Goal: Task Accomplishment & Management: Complete application form

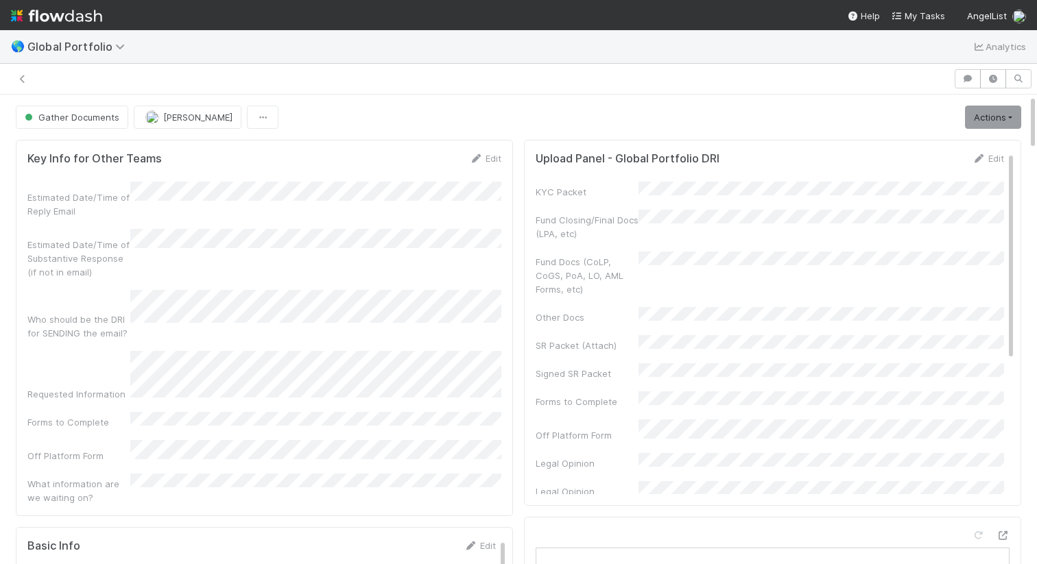
scroll to position [0, 4]
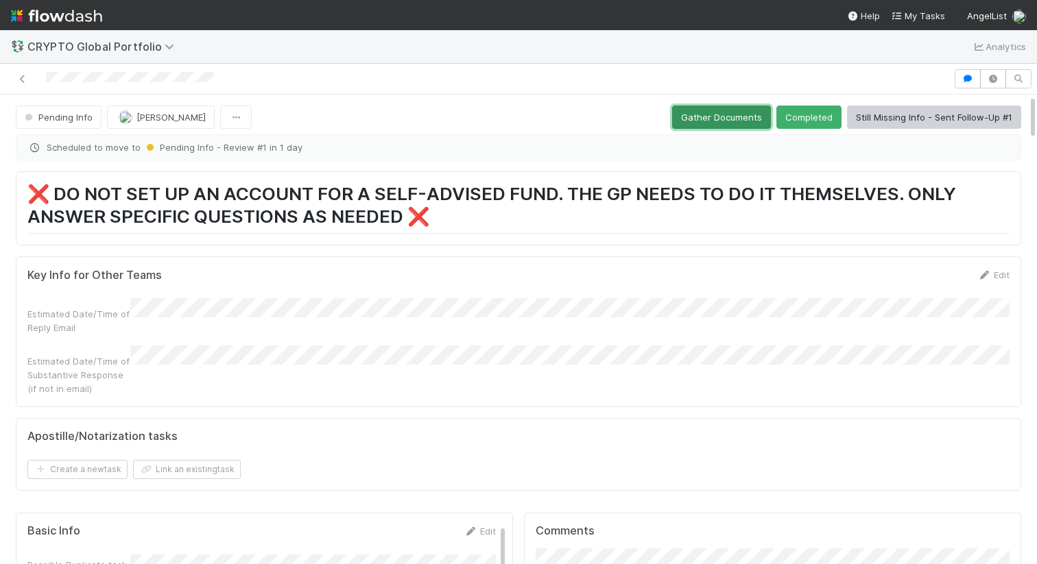
click at [734, 116] on button "Gather Documents" at bounding box center [721, 117] width 99 height 23
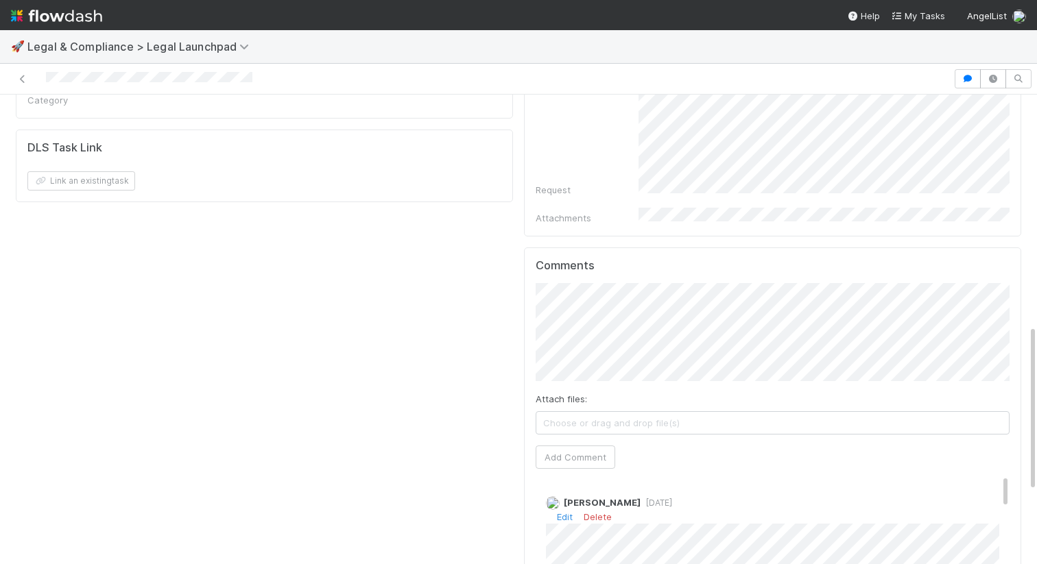
scroll to position [645, 0]
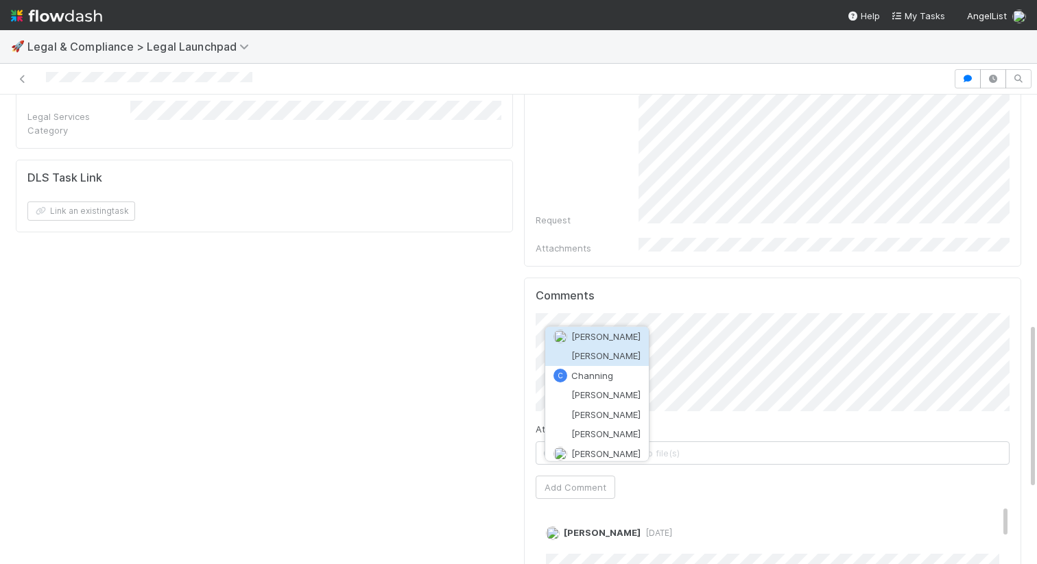
click at [588, 353] on span "Chanelle Blackie" at bounding box center [605, 355] width 69 height 11
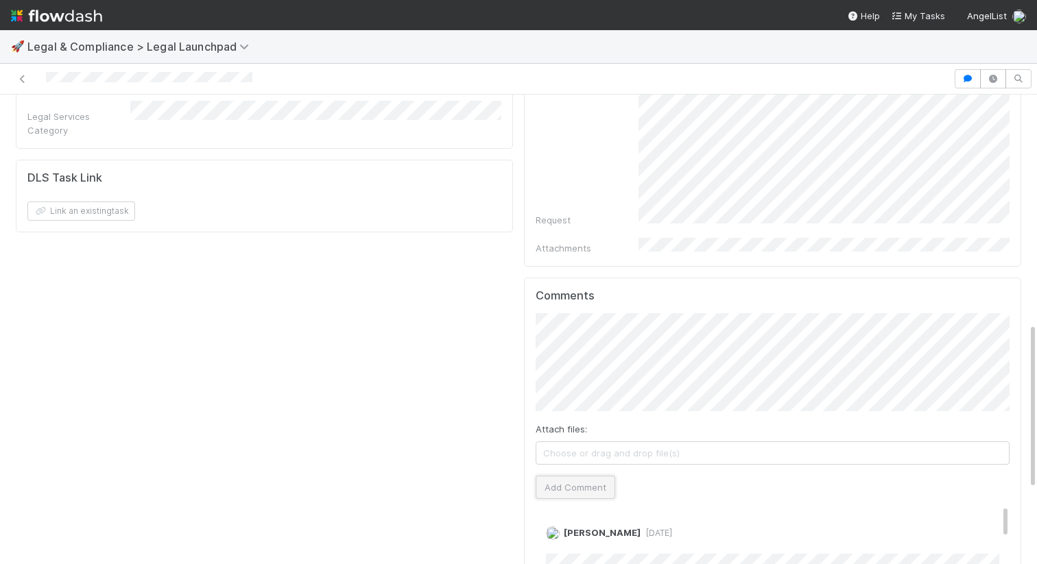
click at [570, 476] on button "Add Comment" at bounding box center [576, 487] width 80 height 23
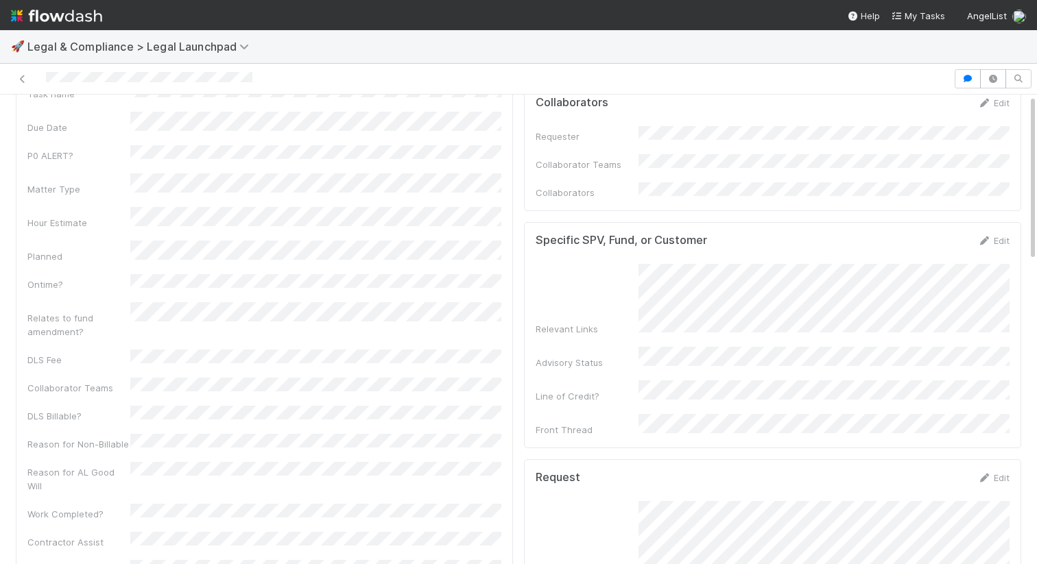
scroll to position [0, 0]
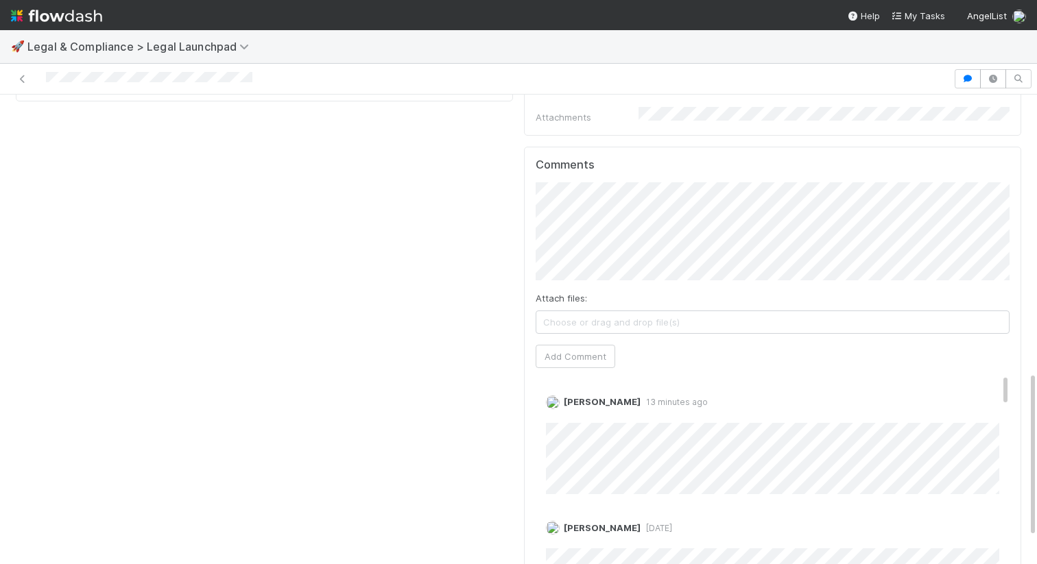
scroll to position [789, 0]
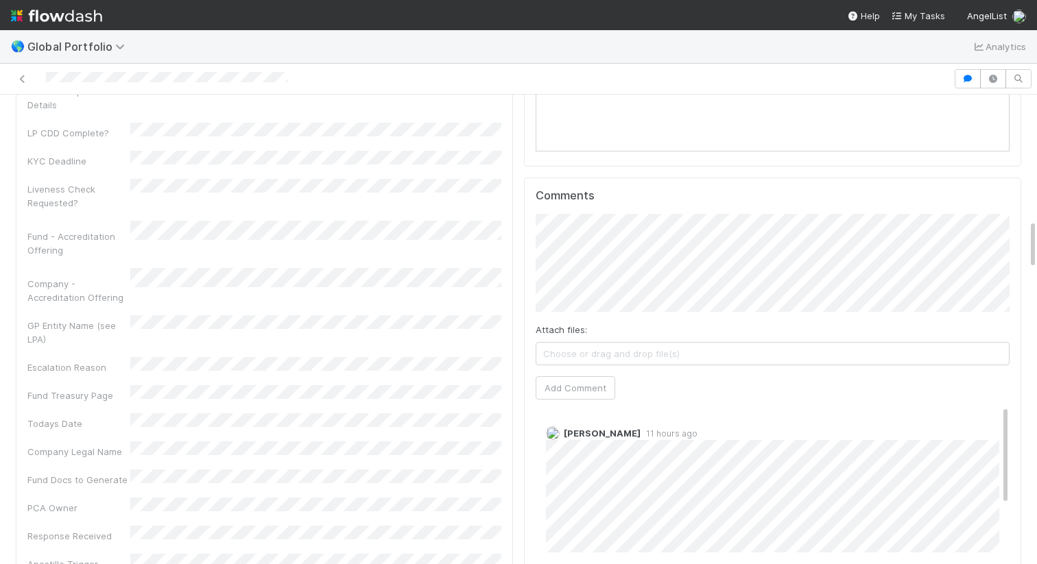
scroll to position [1291, 0]
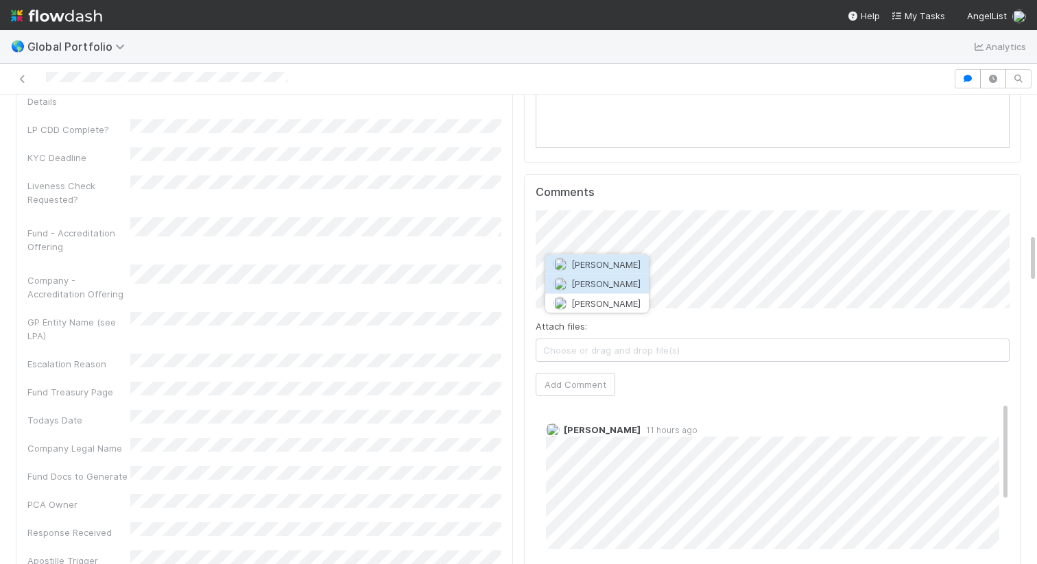
click at [614, 280] on span "[PERSON_NAME]" at bounding box center [605, 283] width 69 height 11
click at [571, 350] on span "Choose or drag and drop file(s)" at bounding box center [772, 350] width 472 height 22
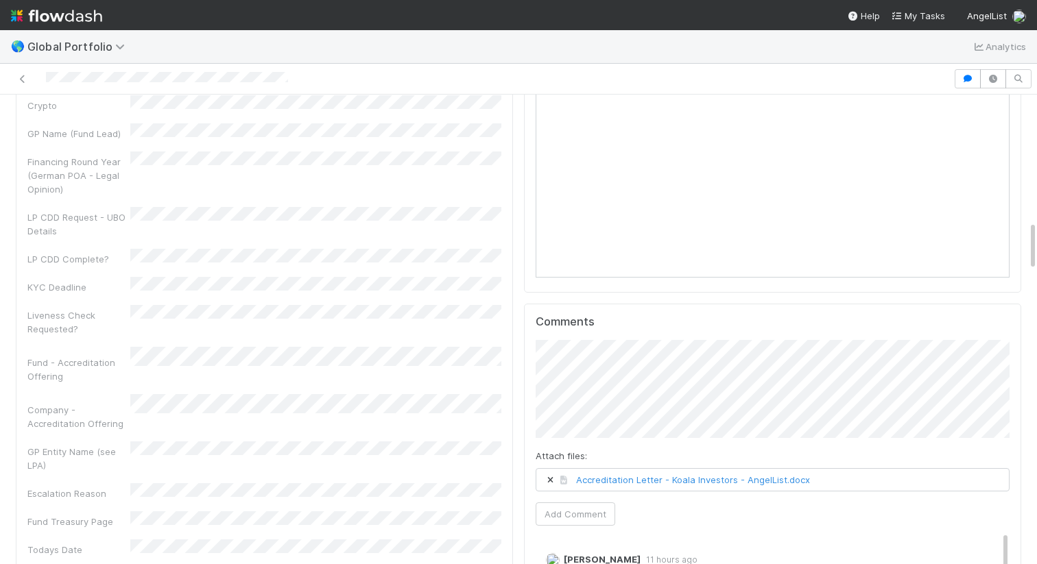
scroll to position [1367, 0]
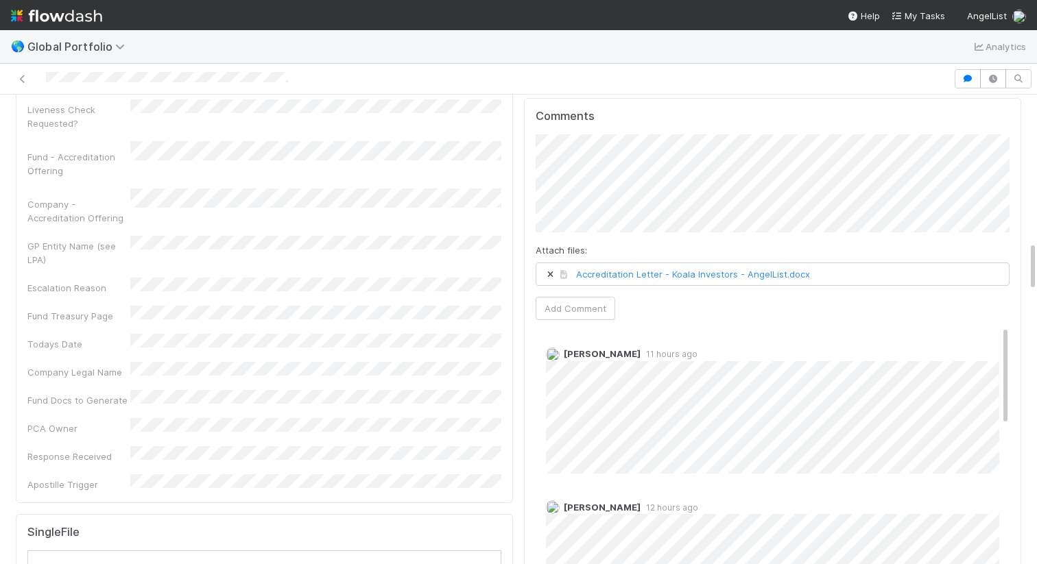
click at [548, 272] on icon at bounding box center [550, 275] width 14 height 8
click at [593, 272] on span "Choose or drag and drop file(s)" at bounding box center [772, 274] width 472 height 22
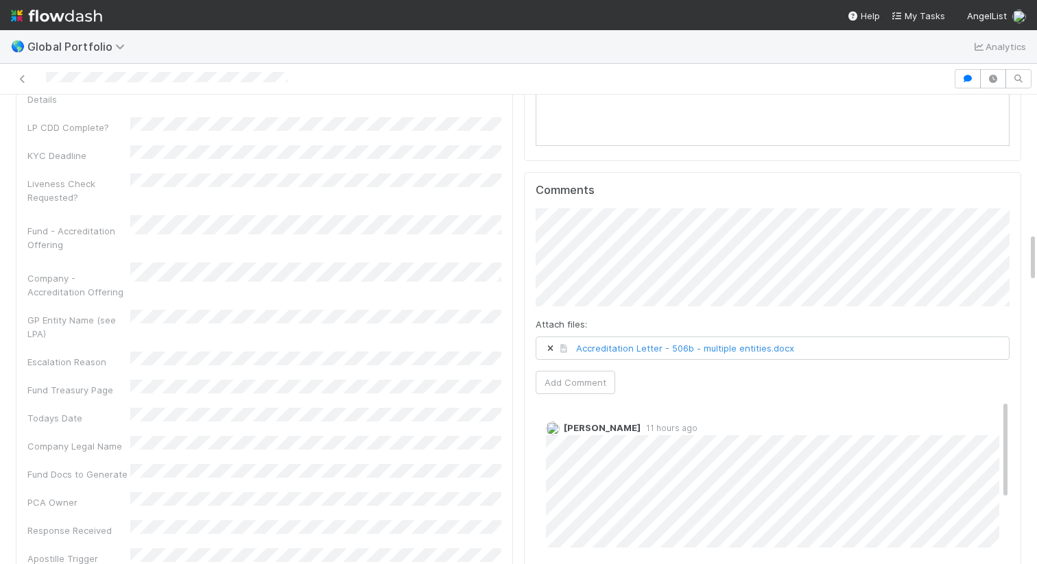
scroll to position [1258, 0]
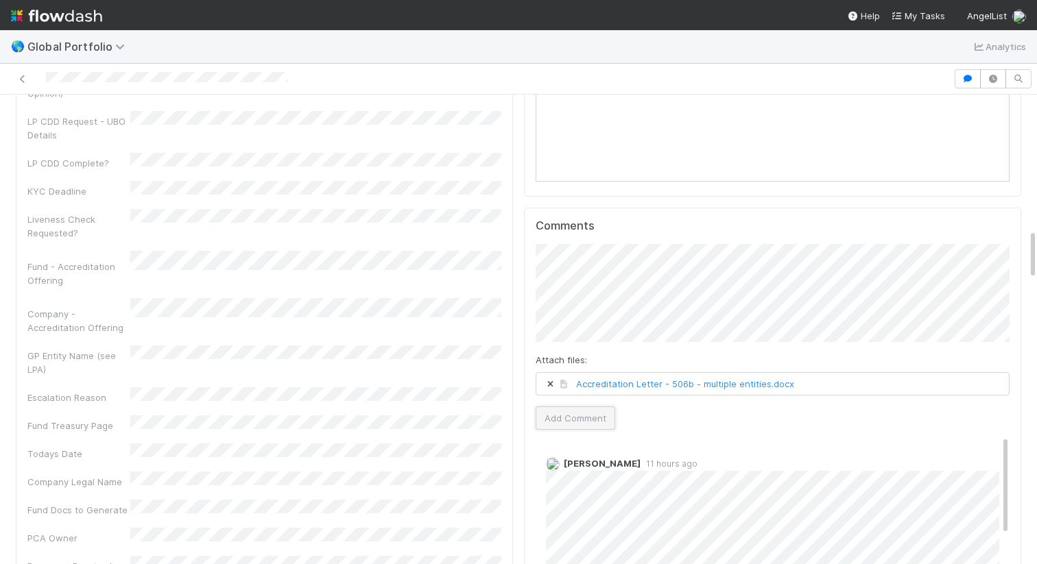
click at [578, 419] on button "Add Comment" at bounding box center [576, 418] width 80 height 23
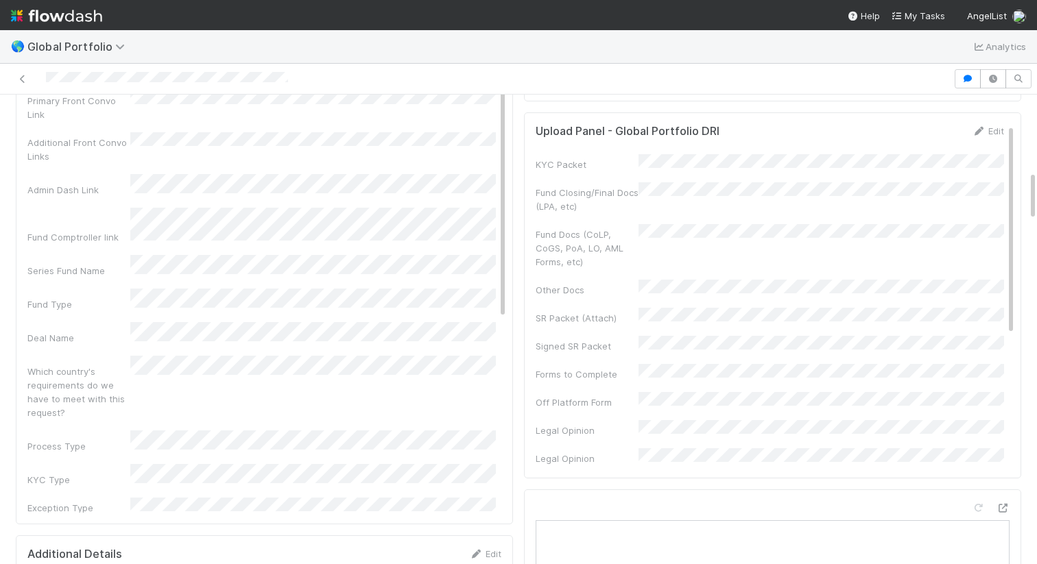
scroll to position [0, 0]
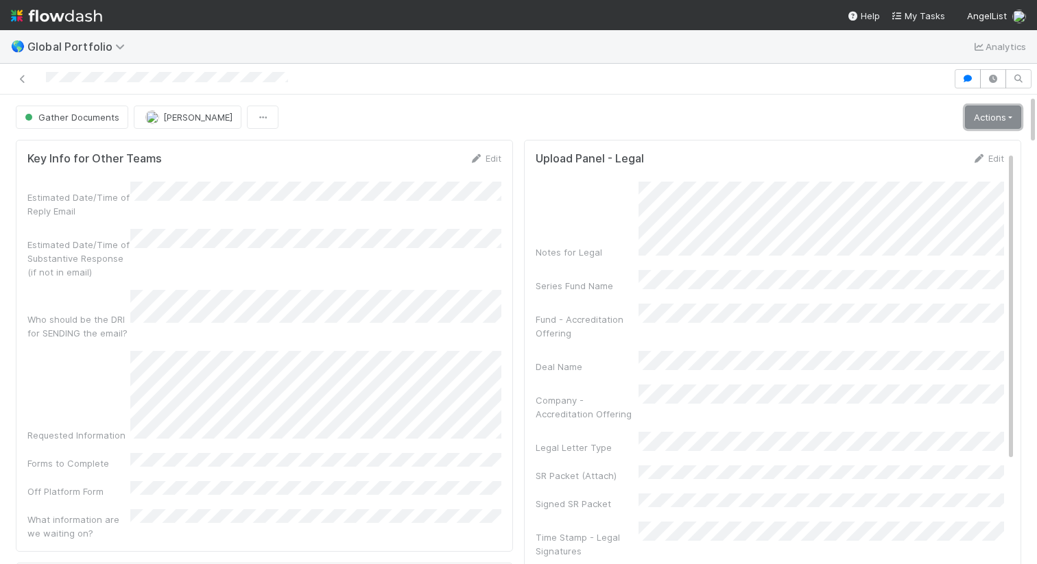
click at [977, 125] on link "Actions" at bounding box center [993, 117] width 56 height 23
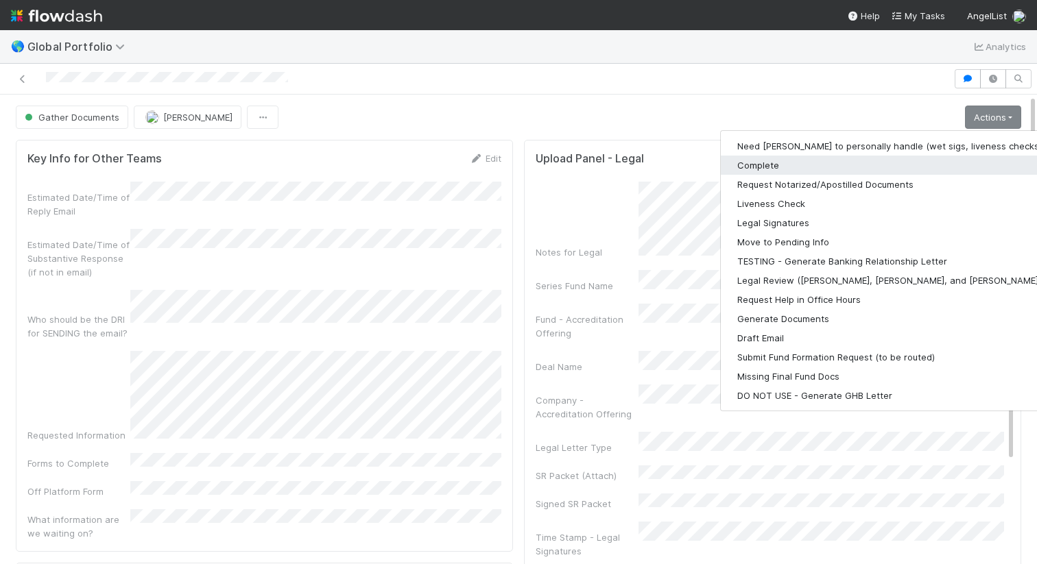
click at [829, 171] on button "Complete" at bounding box center [899, 165] width 357 height 19
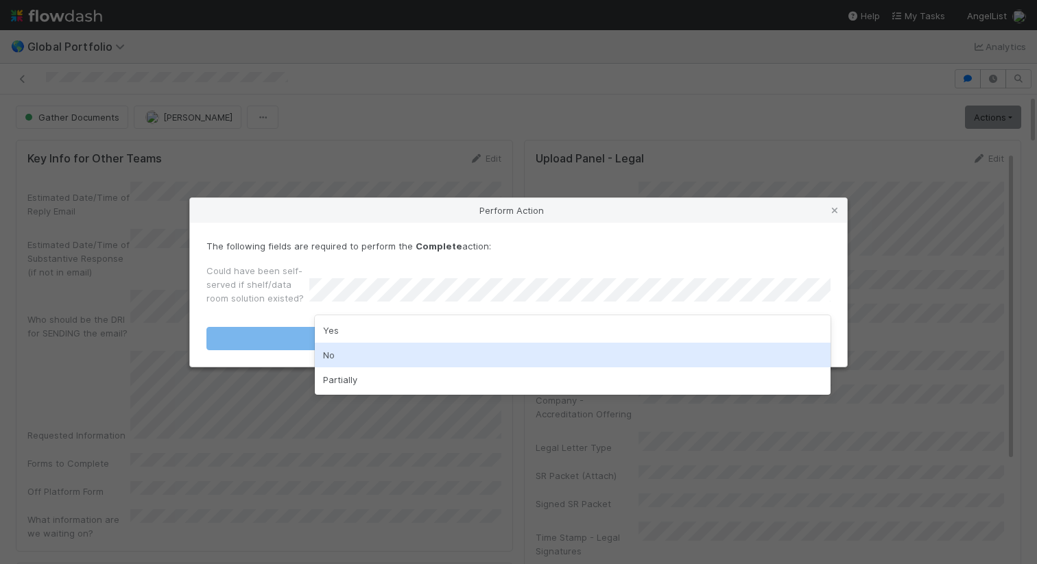
click at [650, 346] on div "No" at bounding box center [573, 355] width 516 height 25
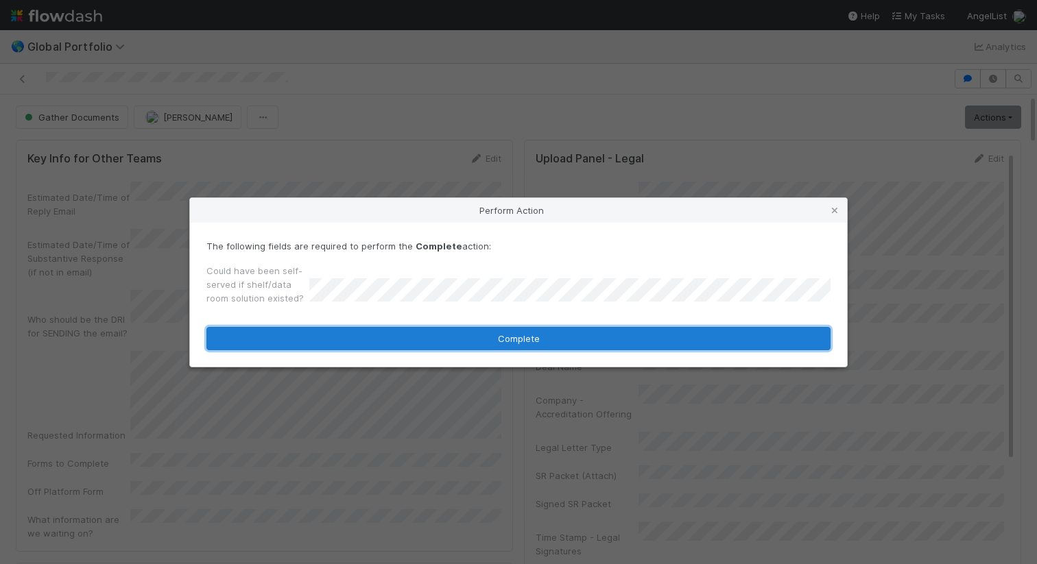
click at [651, 337] on button "Complete" at bounding box center [518, 338] width 624 height 23
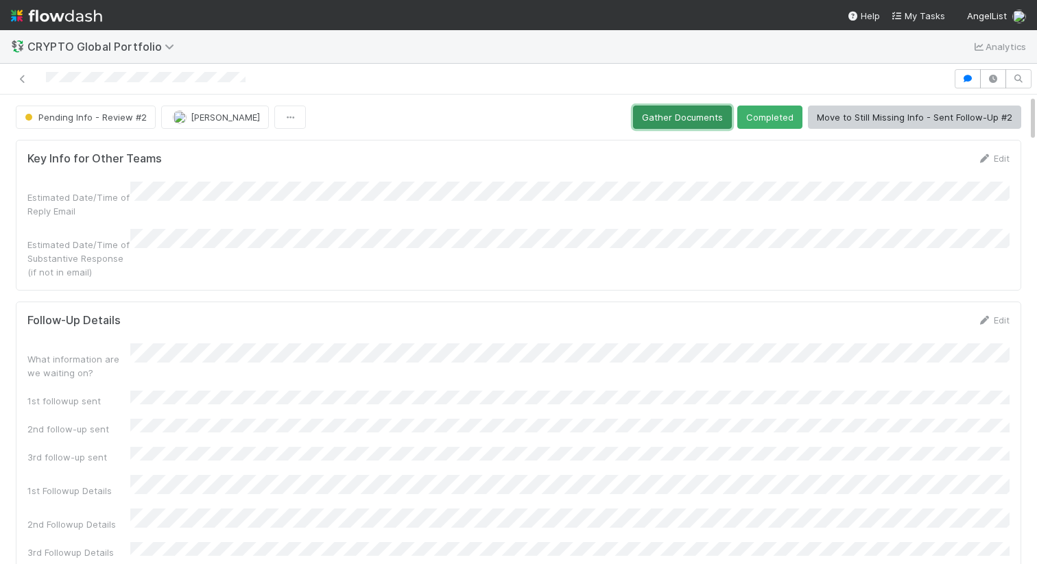
click at [694, 118] on button "Gather Documents" at bounding box center [682, 117] width 99 height 23
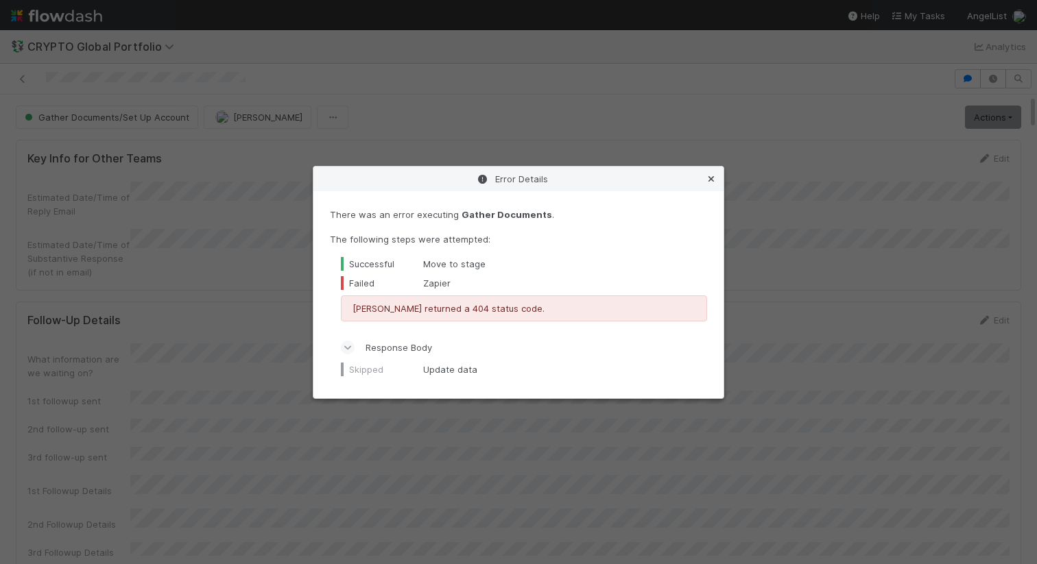
click at [708, 177] on icon at bounding box center [711, 179] width 14 height 9
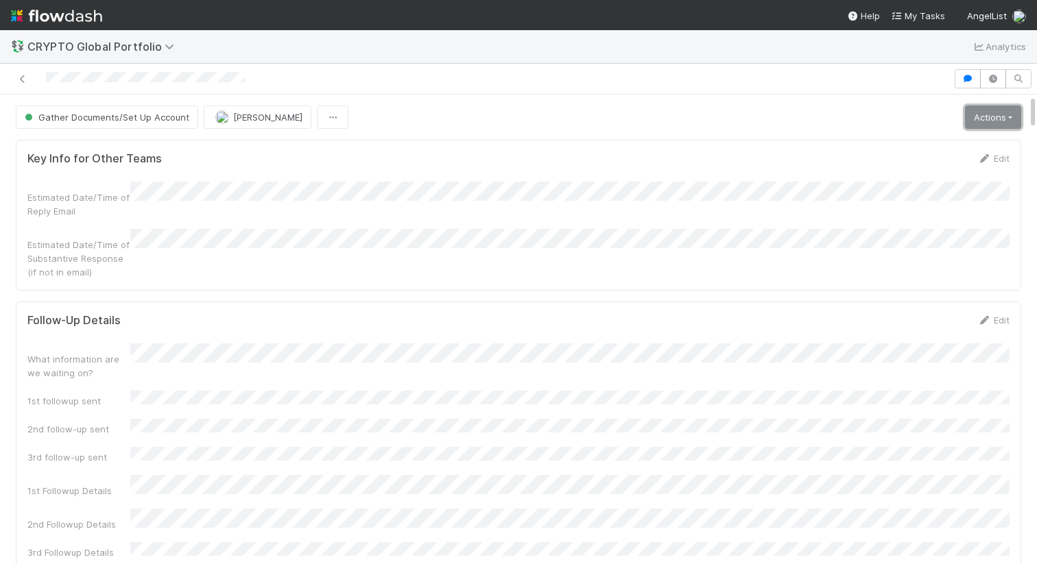
click at [975, 126] on link "Actions" at bounding box center [993, 117] width 56 height 23
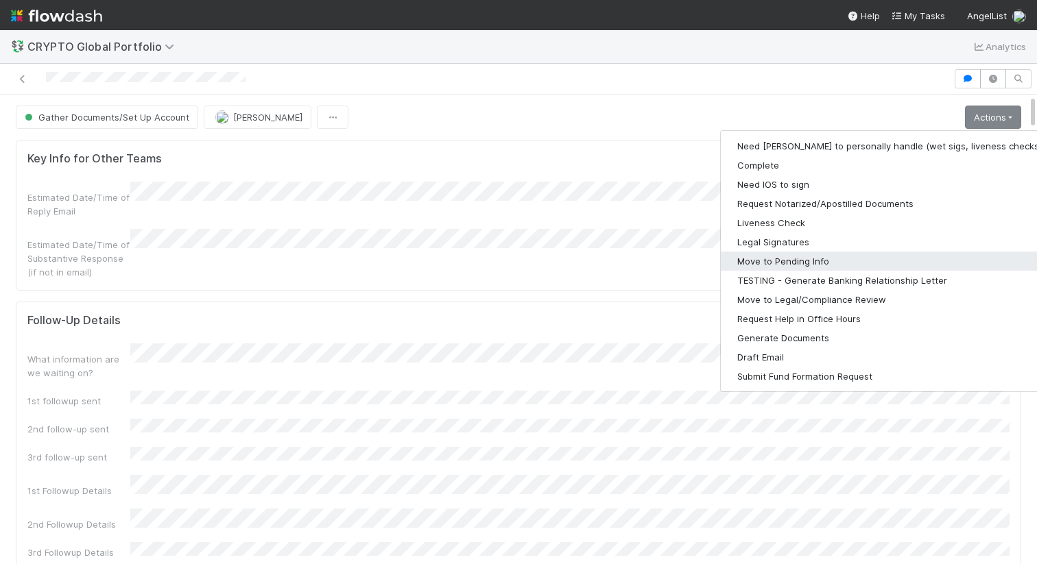
click at [789, 252] on button "Move to Pending Info" at bounding box center [899, 261] width 357 height 19
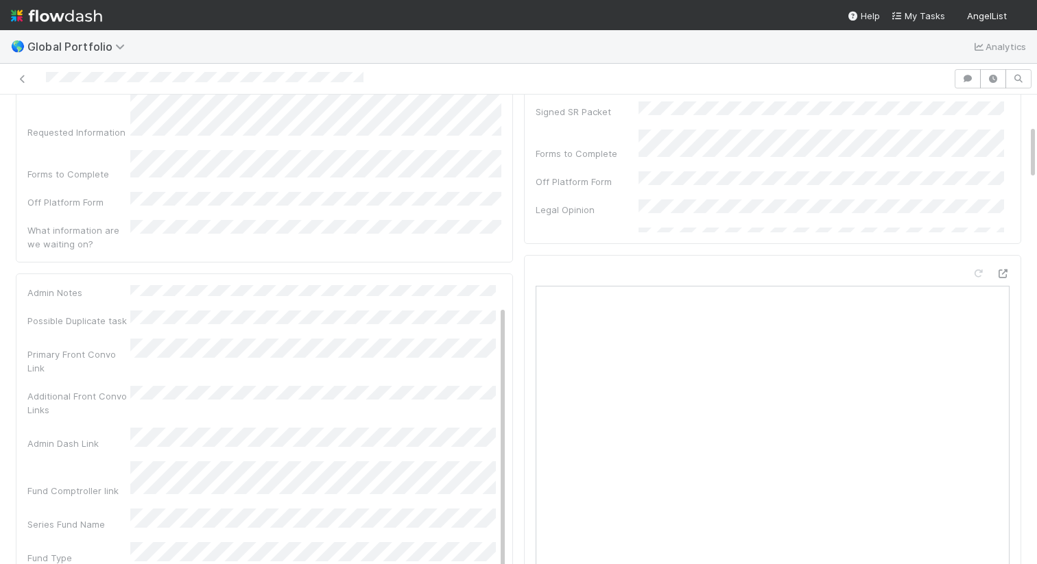
scroll to position [37, 0]
click at [368, 77] on div at bounding box center [476, 78] width 942 height 19
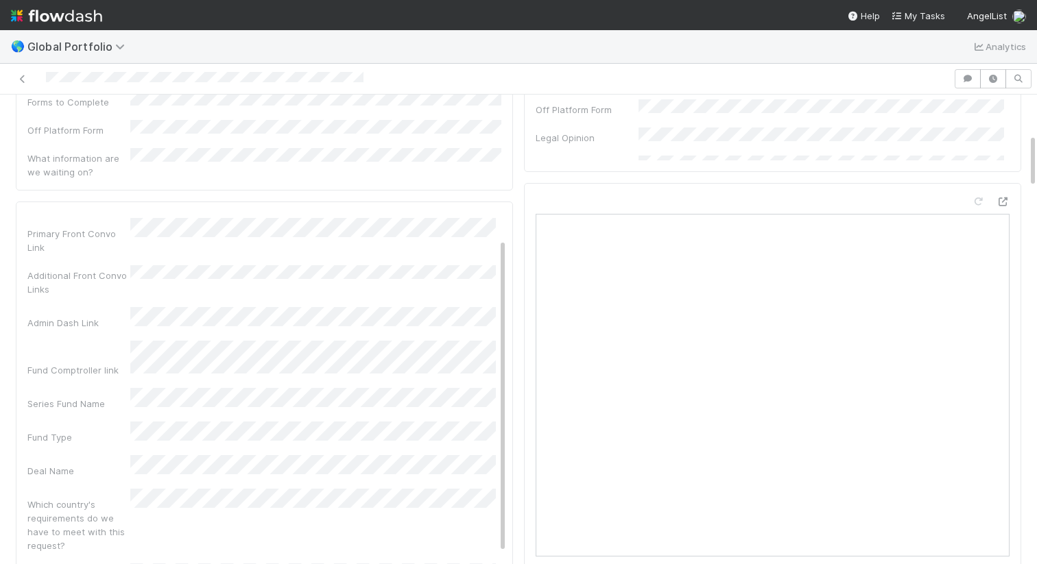
scroll to position [0, 0]
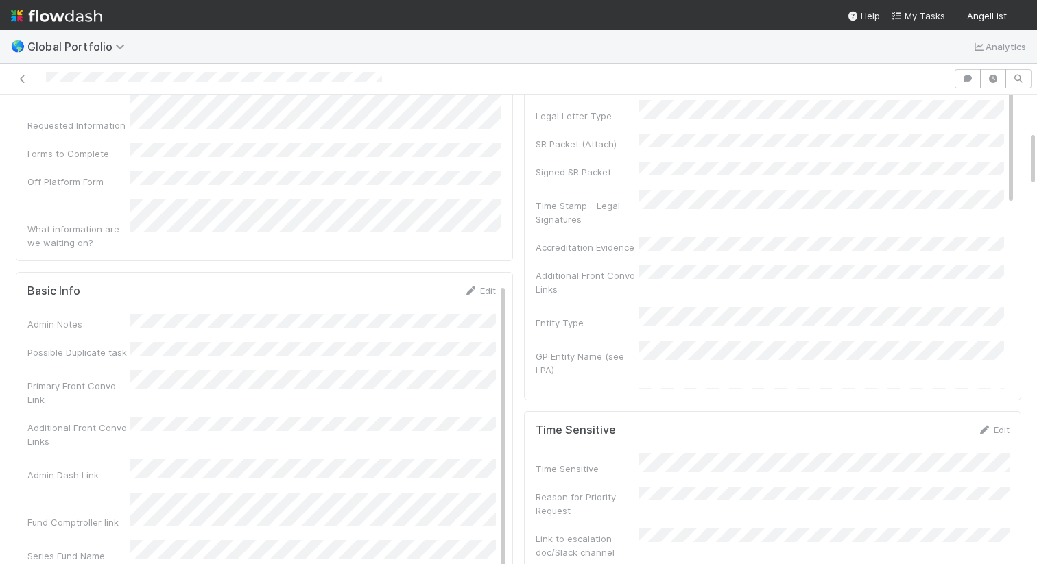
scroll to position [310, 0]
